Goal: Check status: Check status

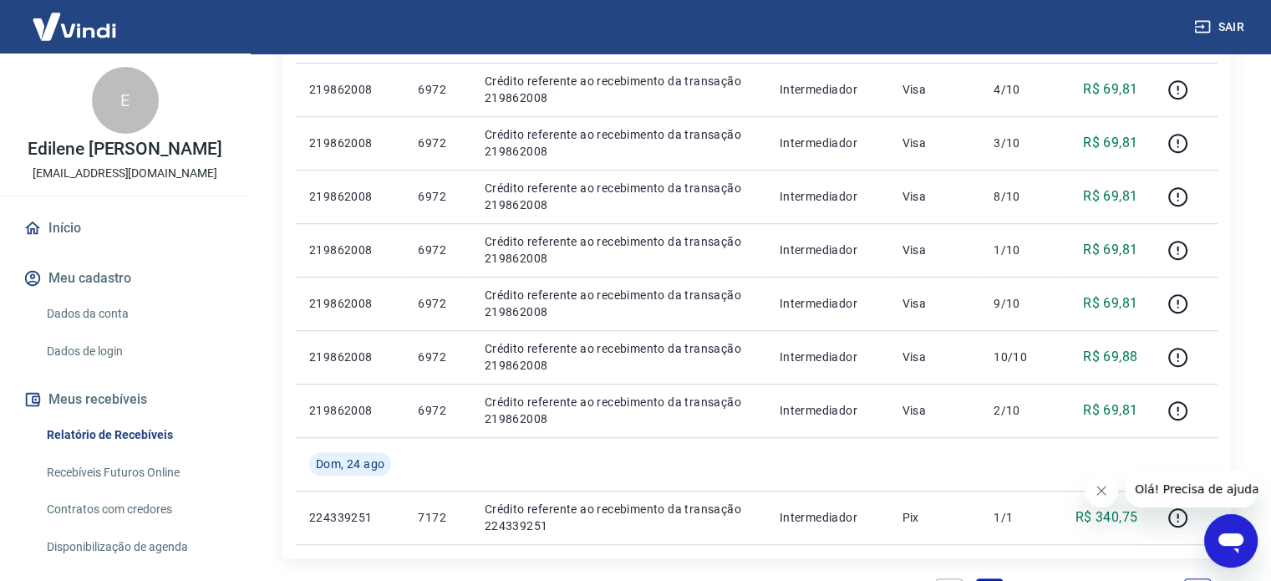
scroll to position [1170, 0]
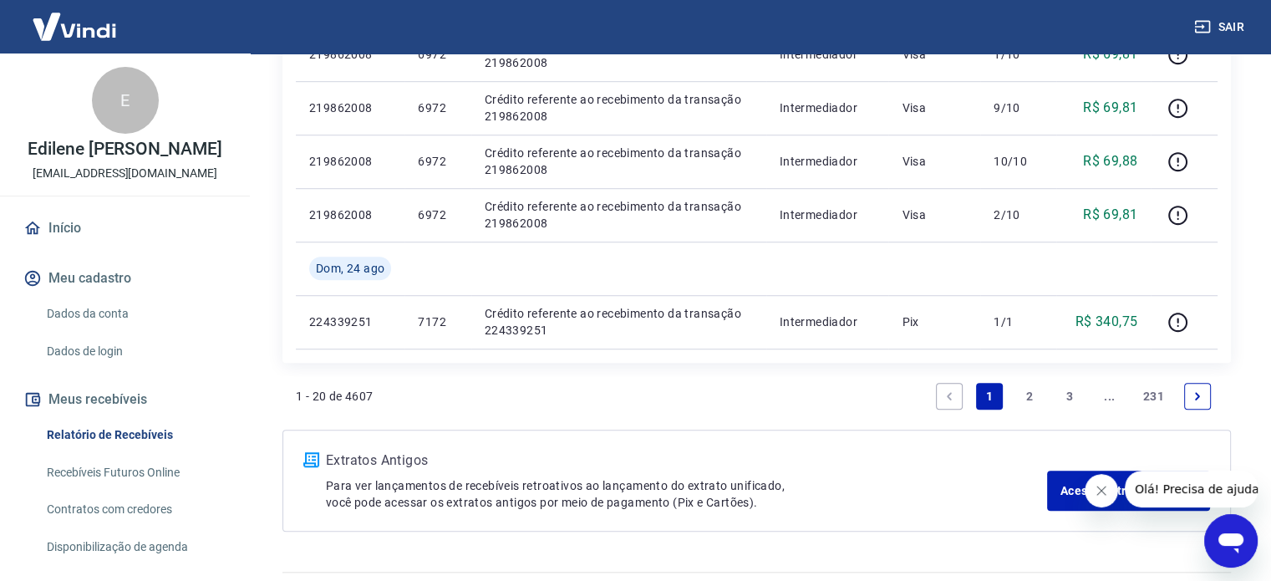
click at [1028, 400] on link "2" at bounding box center [1029, 396] width 27 height 27
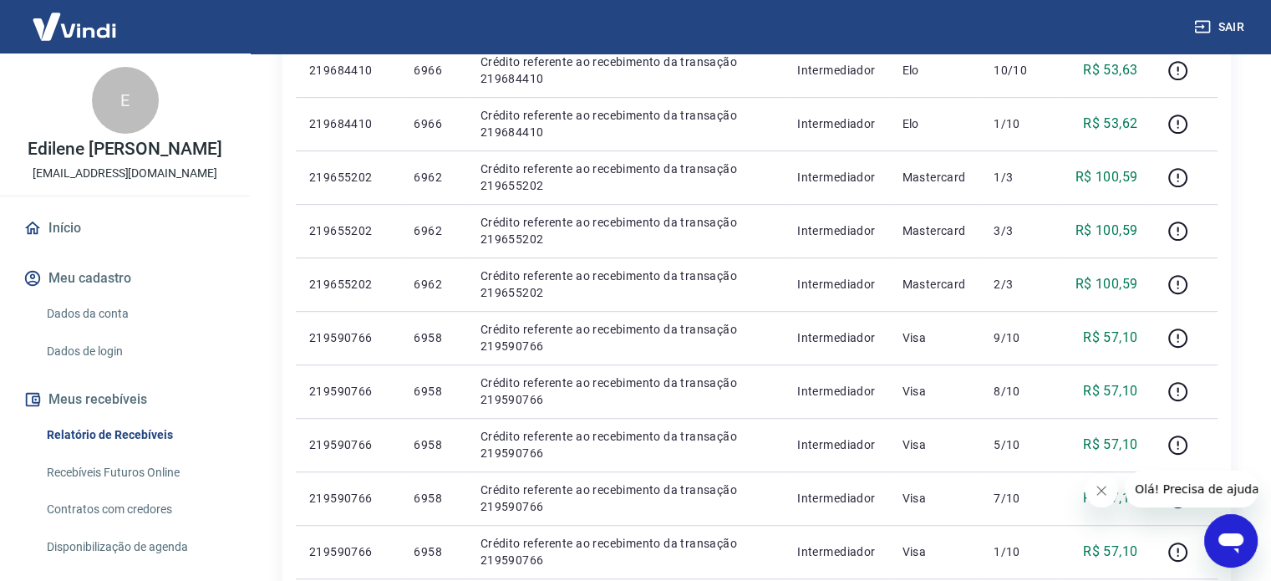
scroll to position [1157, 0]
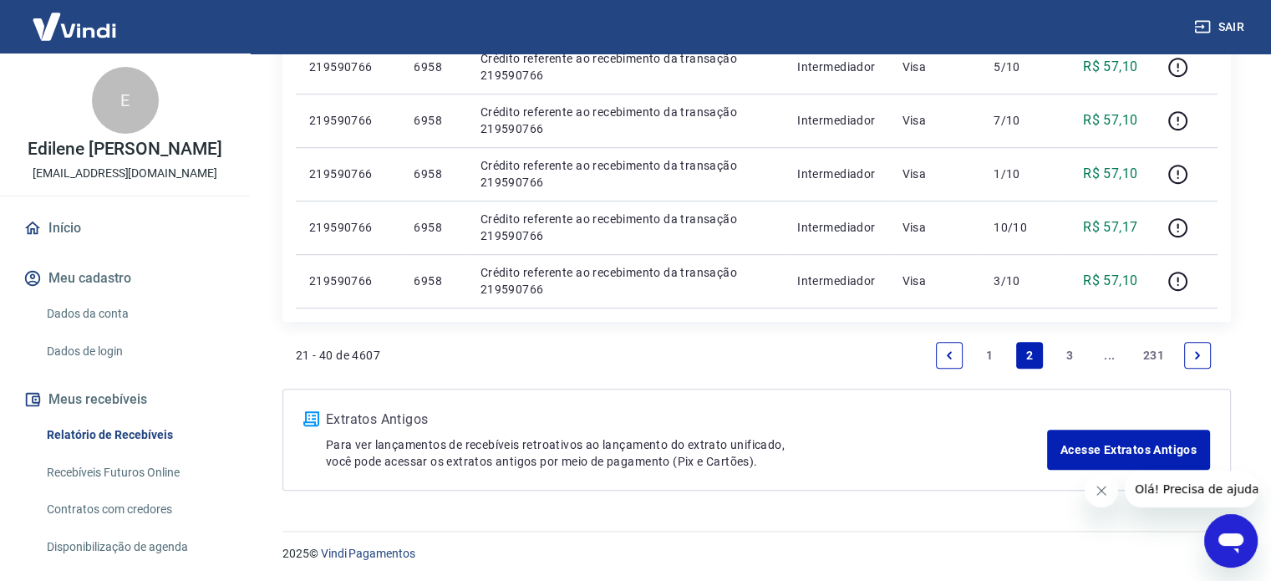
click at [1067, 357] on link "3" at bounding box center [1069, 355] width 27 height 27
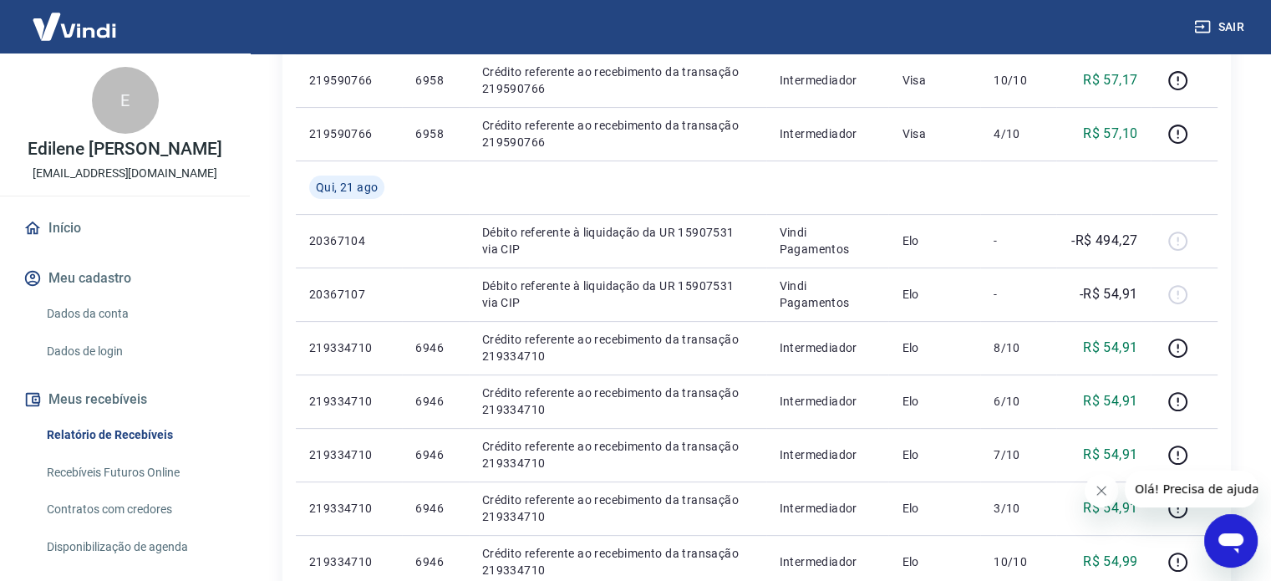
scroll to position [389, 0]
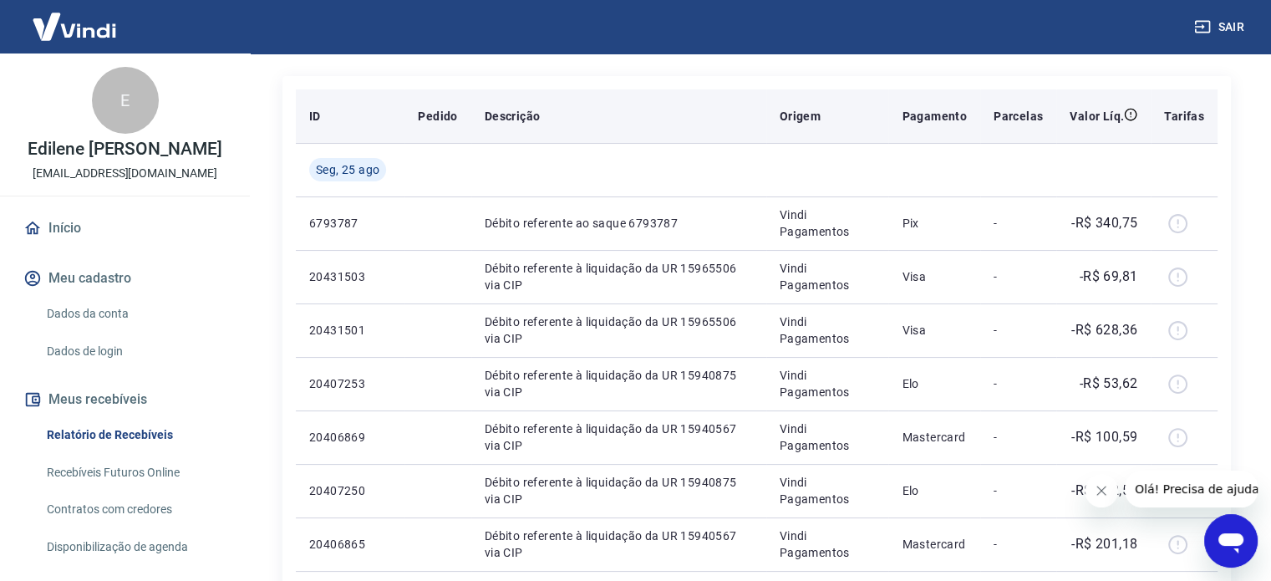
scroll to position [195, 0]
